Goal: Task Accomplishment & Management: Manage account settings

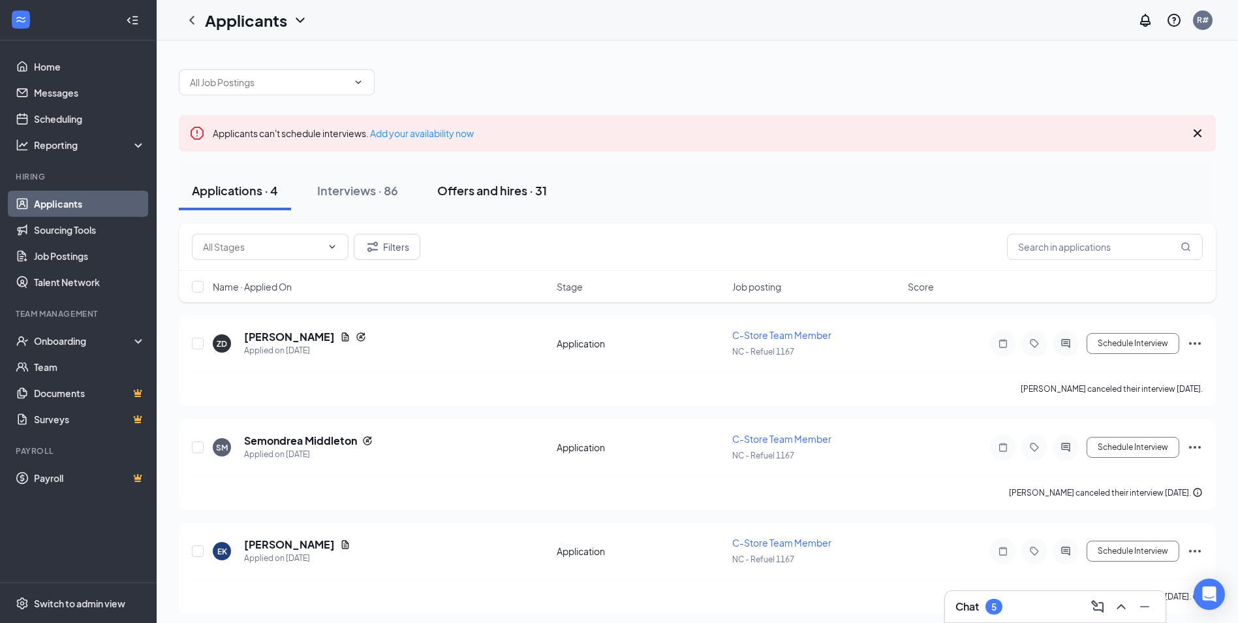
click at [502, 185] on div "Offers and hires · 31" at bounding box center [492, 190] width 110 height 16
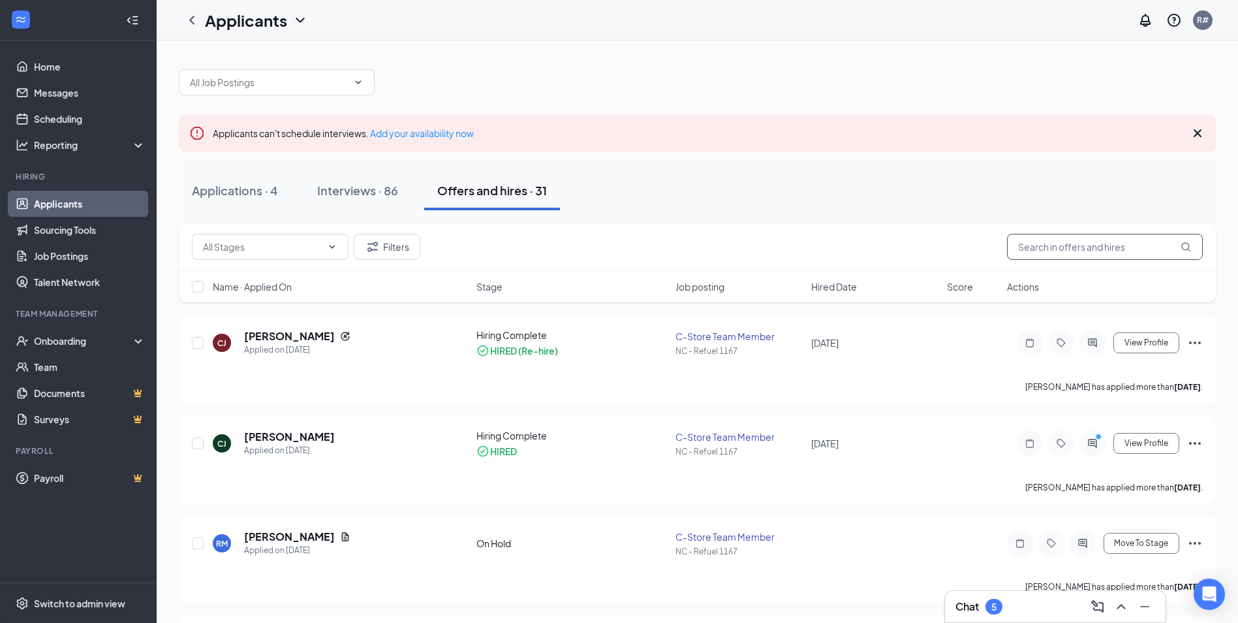
drag, startPoint x: 1068, startPoint y: 243, endPoint x: 1070, endPoint y: 251, distance: 8.1
click at [1070, 243] on input "text" at bounding box center [1105, 247] width 196 height 26
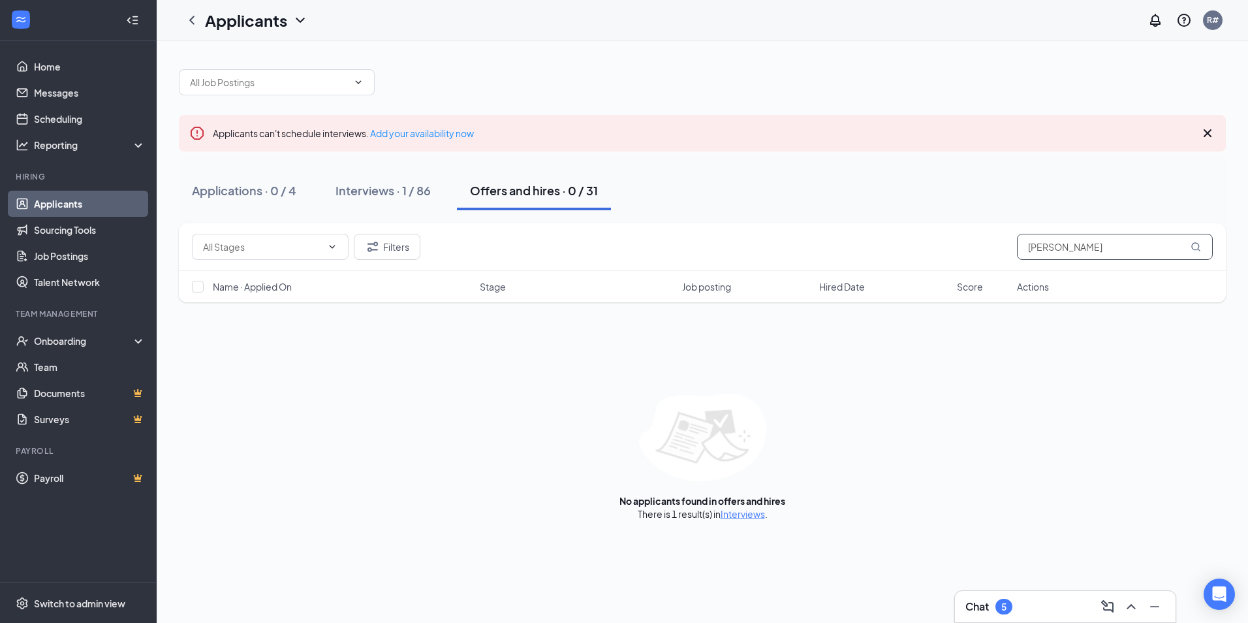
type input "[PERSON_NAME]"
drag, startPoint x: 634, startPoint y: 198, endPoint x: 611, endPoint y: 200, distance: 22.9
click at [614, 200] on div "Applications · 0 / 4 Interviews · 1 / 86 Offers and hires · 0 / 31" at bounding box center [702, 190] width 1047 height 39
click at [575, 206] on button "Offers and hires · 0 / 31" at bounding box center [534, 190] width 154 height 39
click at [388, 183] on div "Interviews · 1 / 86" at bounding box center [382, 190] width 95 height 16
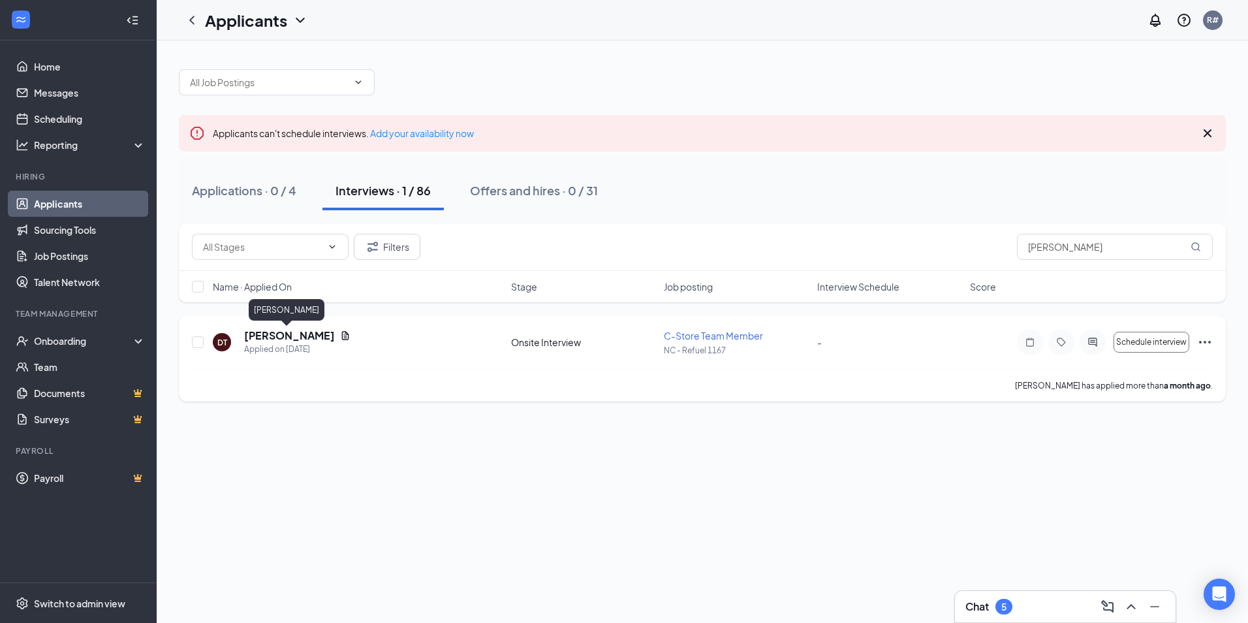
click at [278, 338] on h5 "[PERSON_NAME]" at bounding box center [289, 335] width 91 height 14
click at [279, 338] on body "Home Messages Scheduling Reporting Hiring Applicants Sourcing Tools Job Posting…" at bounding box center [624, 311] width 1248 height 623
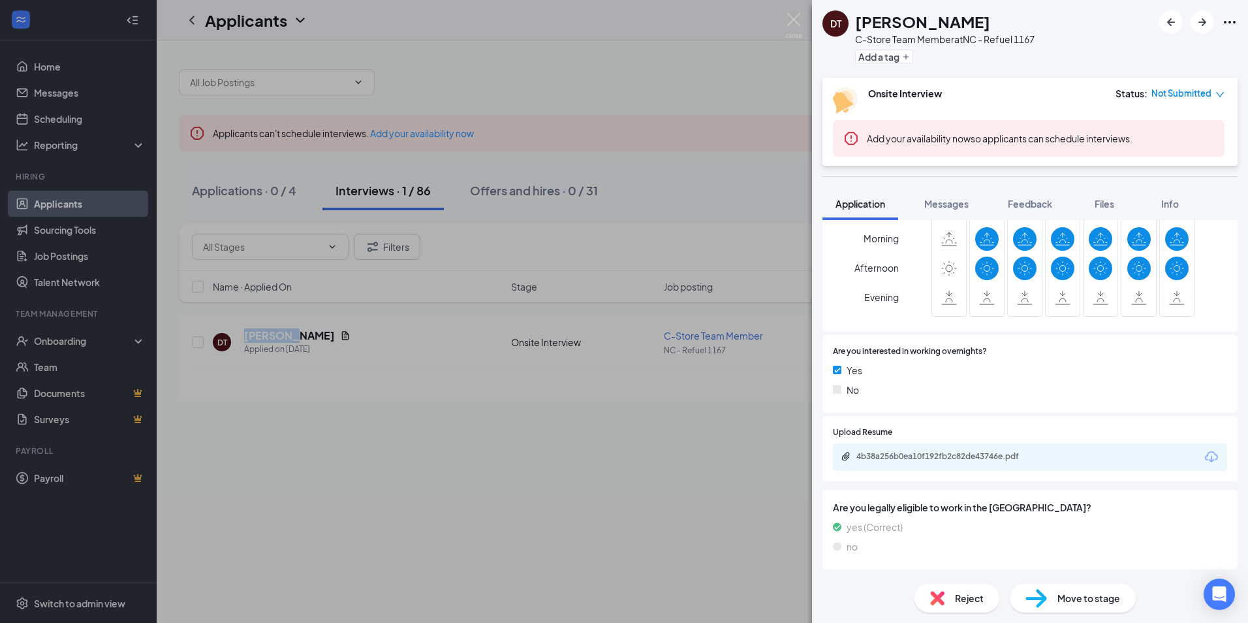
scroll to position [457, 0]
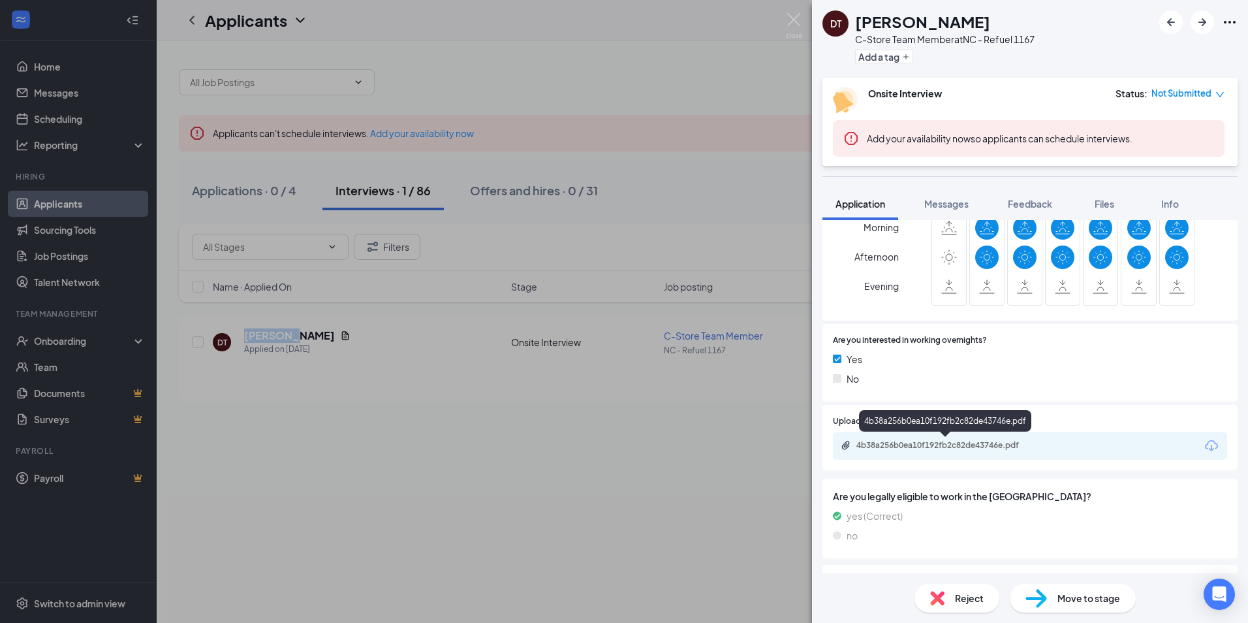
click at [939, 450] on div "4b38a256b0ea10f192fb2c82de43746e.pdf" at bounding box center [947, 445] width 183 height 10
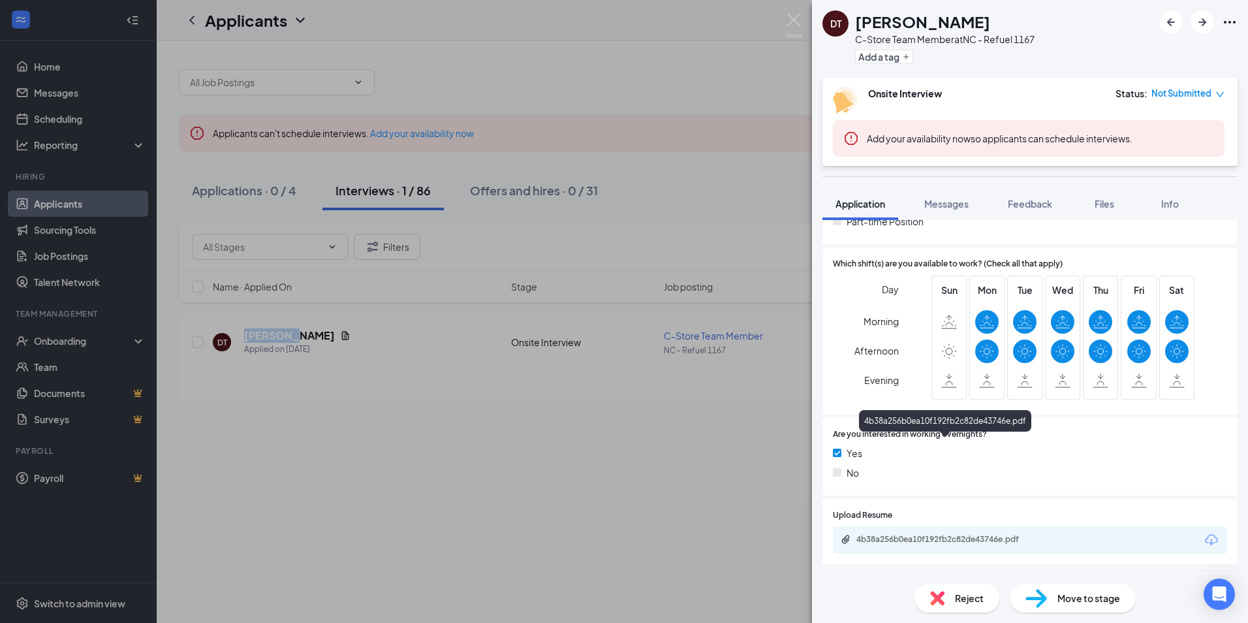
scroll to position [522, 0]
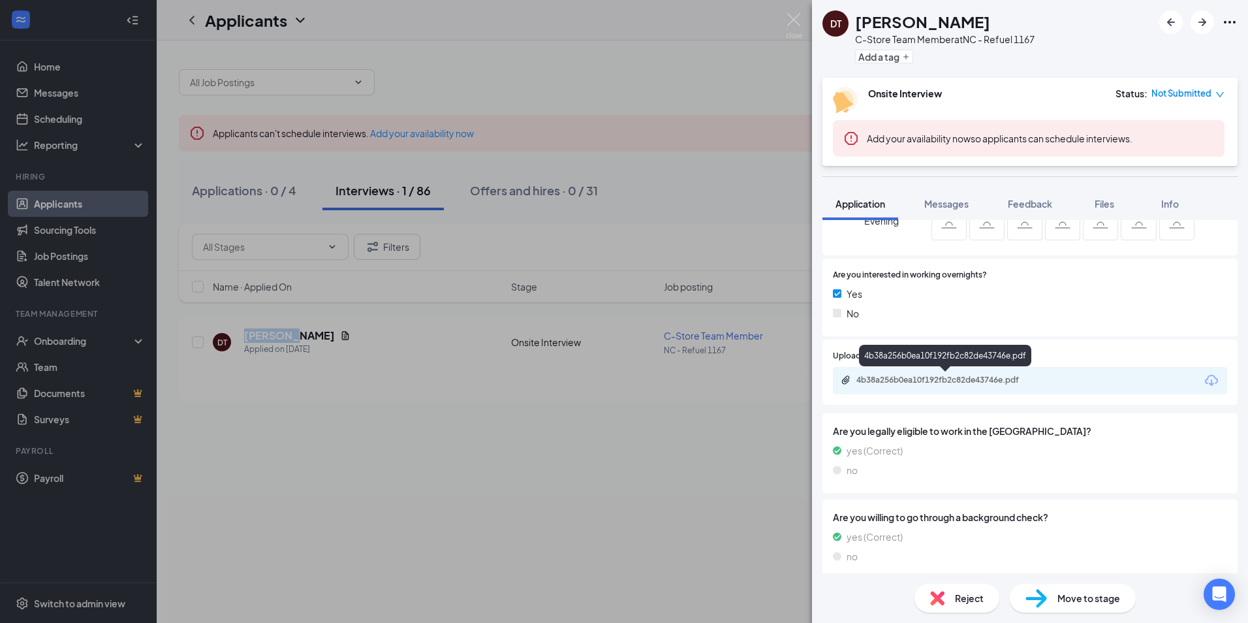
click at [1010, 383] on div "4b38a256b0ea10f192fb2c82de43746e.pdf" at bounding box center [947, 380] width 183 height 10
